Goal: Navigation & Orientation: Find specific page/section

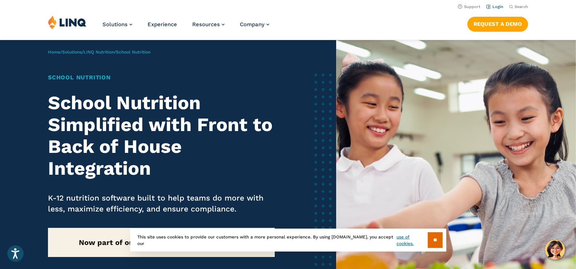
click at [496, 2] on li "Login" at bounding box center [494, 6] width 17 height 8
click at [496, 5] on li "Login" at bounding box center [494, 6] width 17 height 8
click at [495, 8] on link "Login" at bounding box center [494, 6] width 17 height 5
click at [501, 4] on link "Login" at bounding box center [494, 6] width 17 height 5
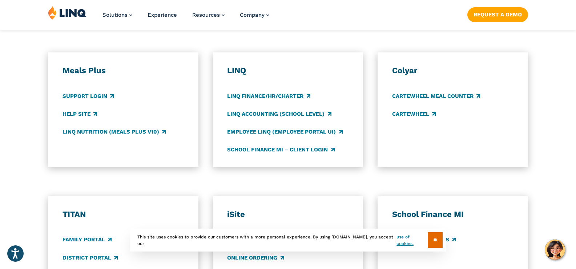
scroll to position [545, 0]
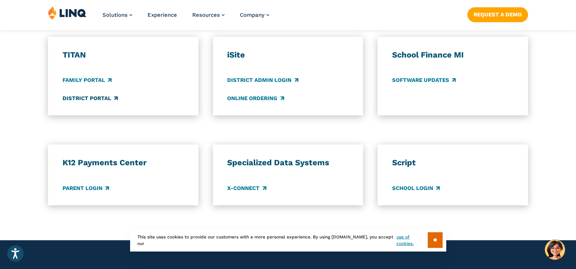
click at [85, 97] on link "District Portal" at bounding box center [90, 98] width 55 height 8
